Goal: Find specific page/section: Find specific page/section

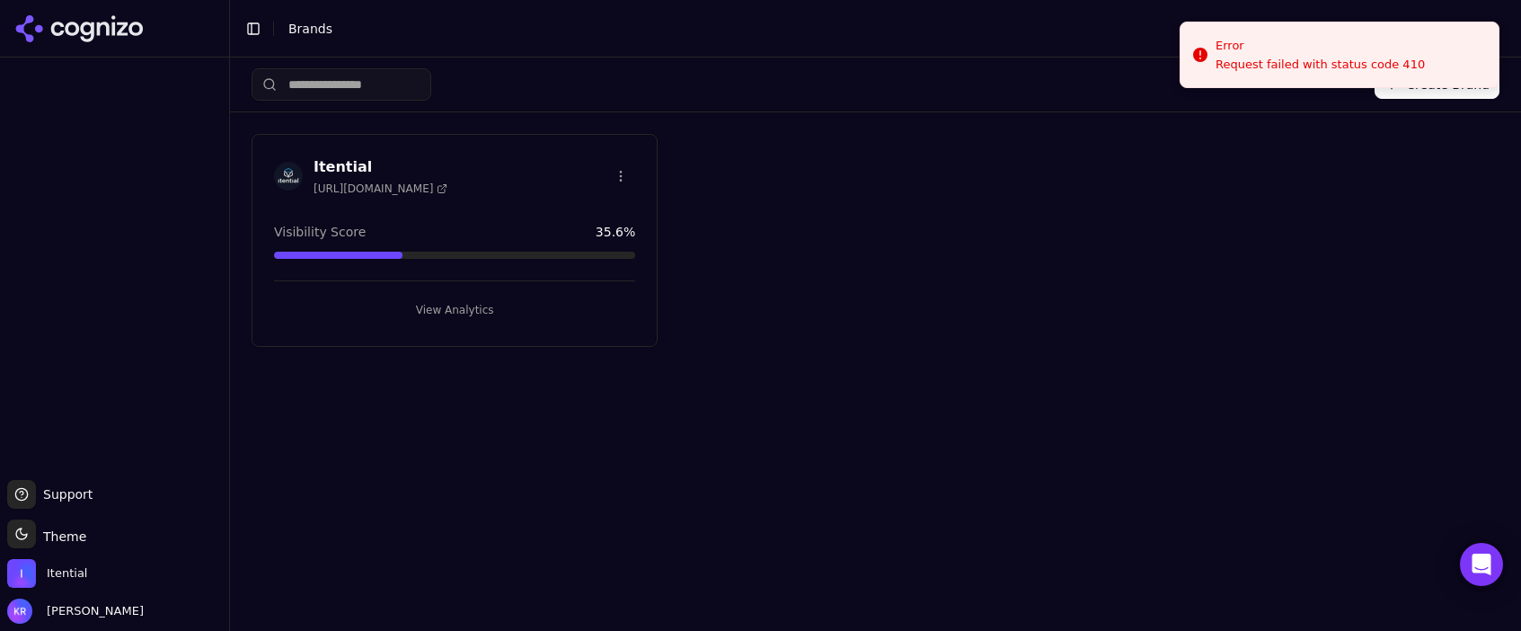
click at [488, 163] on div "Itential [URL][DOMAIN_NAME]" at bounding box center [454, 176] width 361 height 40
click at [470, 187] on div "Itential [URL][DOMAIN_NAME]" at bounding box center [454, 176] width 361 height 40
click at [458, 313] on button "View Analytics" at bounding box center [454, 310] width 361 height 29
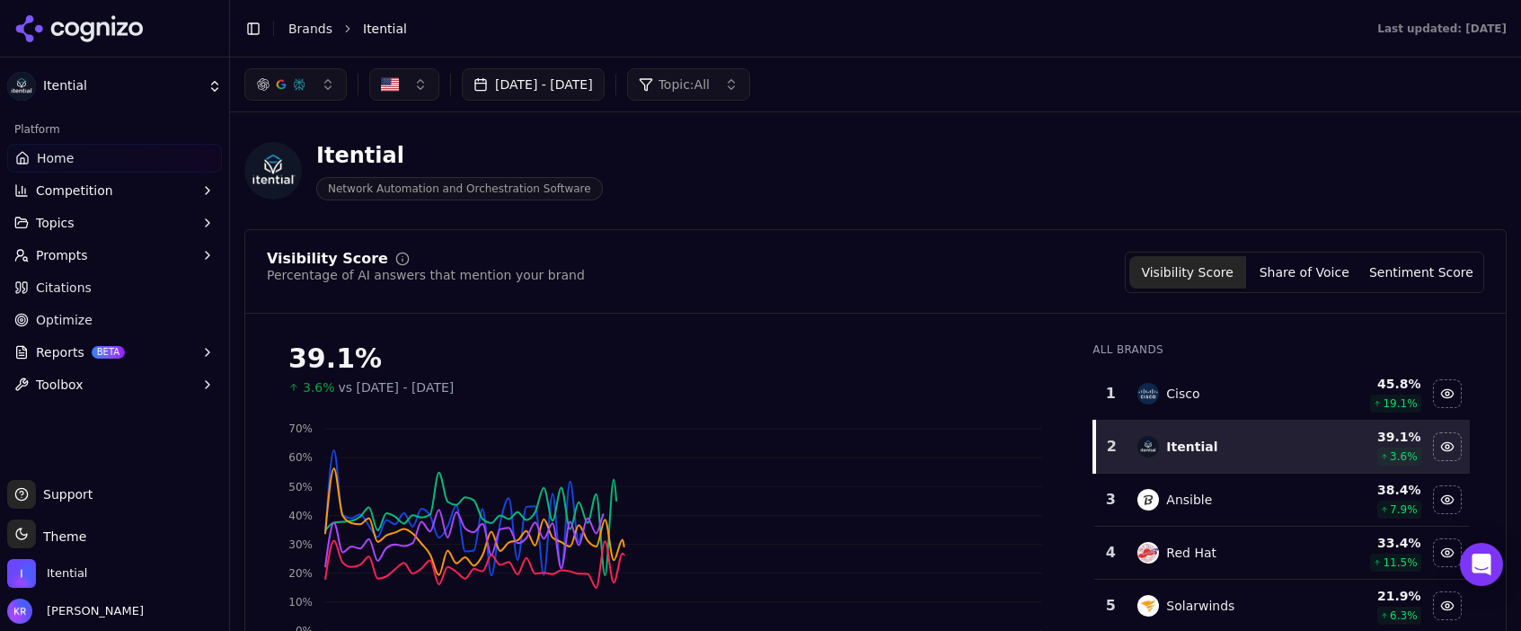
drag, startPoint x: 1456, startPoint y: 146, endPoint x: 1405, endPoint y: 162, distance: 52.9
click at [1456, 146] on div "Itential Network Automation and Orchestration Software" at bounding box center [875, 171] width 1263 height 88
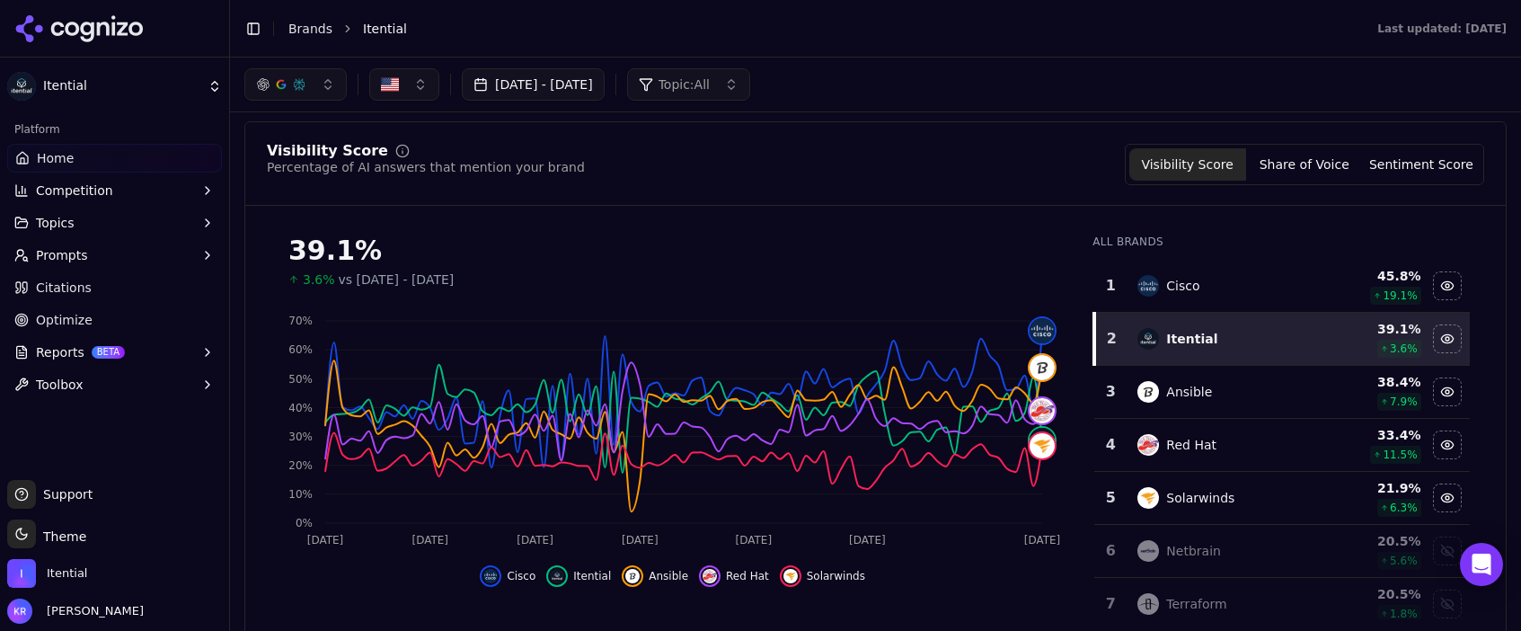
scroll to position [103, 0]
